Goal: Task Accomplishment & Management: Use online tool/utility

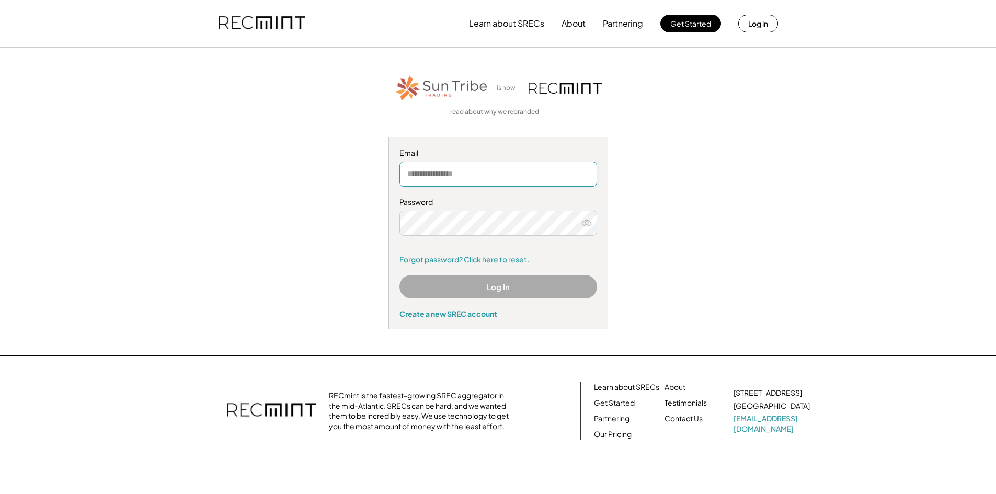
click at [451, 174] on input "email" at bounding box center [498, 174] width 198 height 25
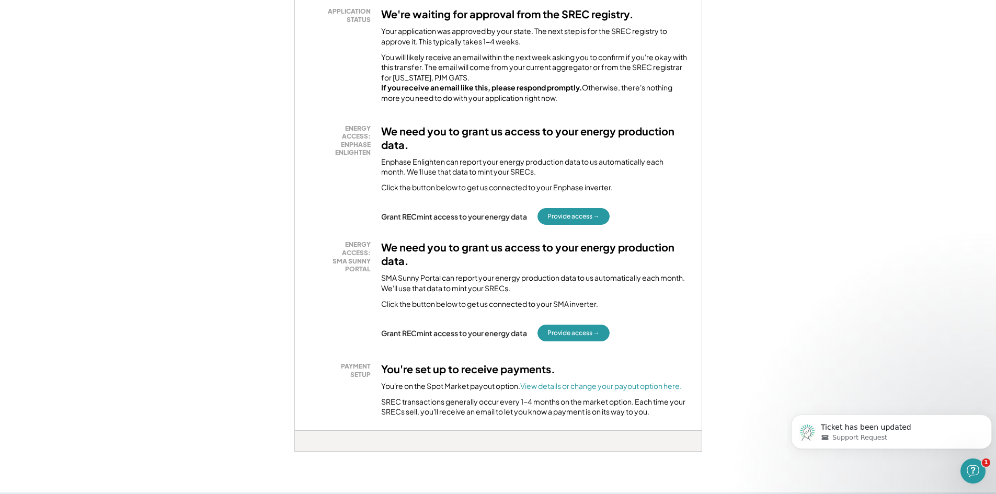
scroll to position [680, 0]
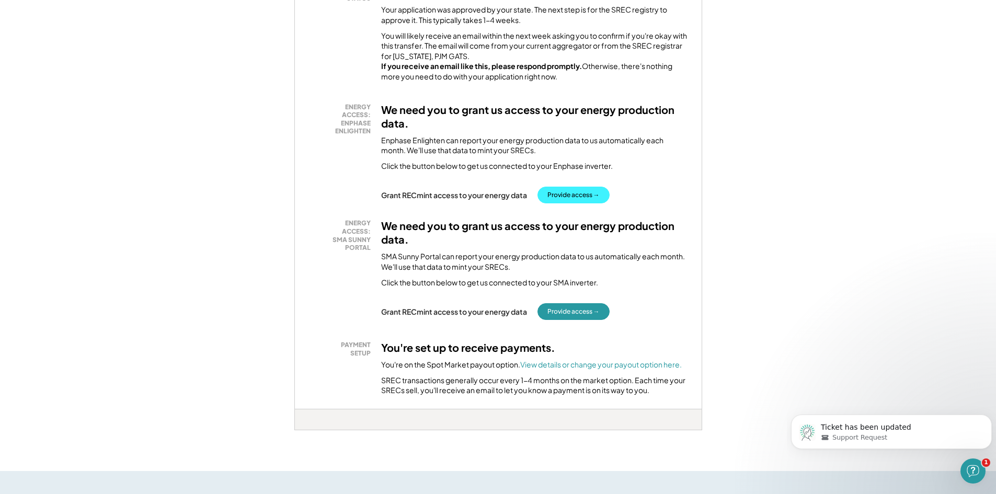
click at [580, 203] on button "Provide access →" at bounding box center [573, 195] width 72 height 17
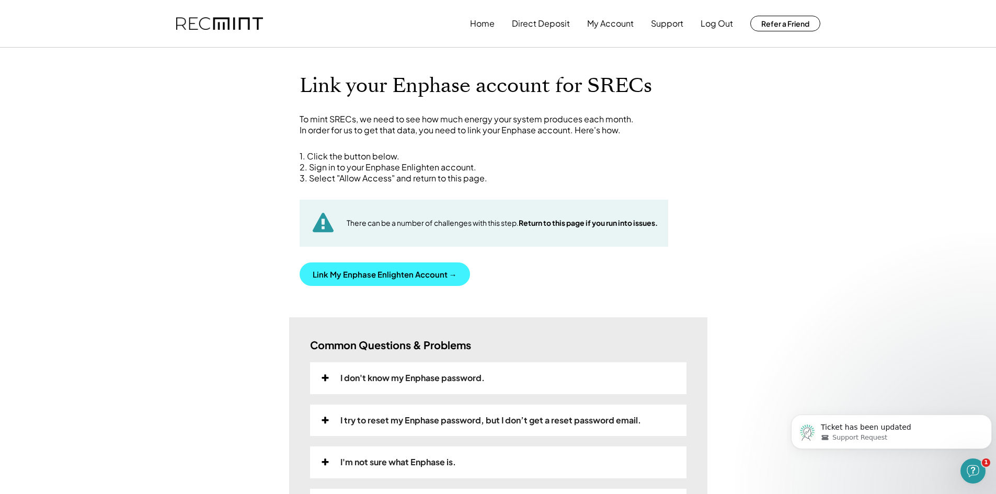
click at [389, 274] on button "Link My Enphase Enlighten Account →" at bounding box center [385, 274] width 170 height 24
